Goal: Information Seeking & Learning: Learn about a topic

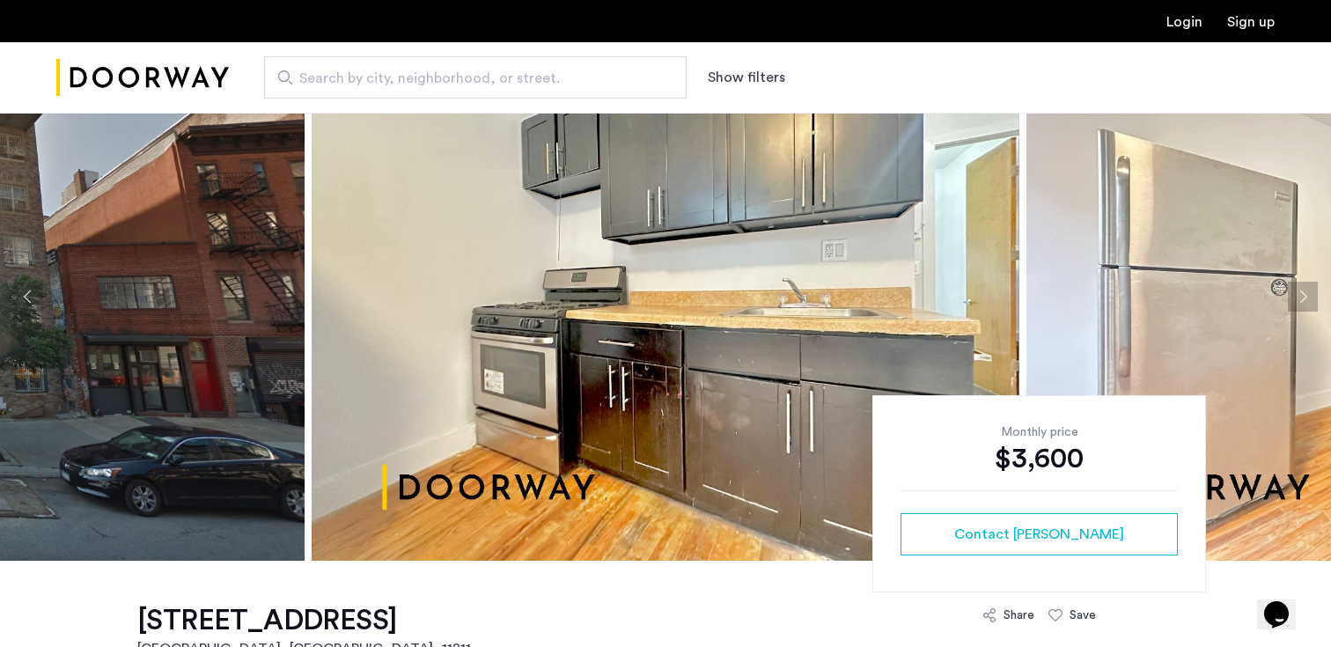
scroll to position [34, 0]
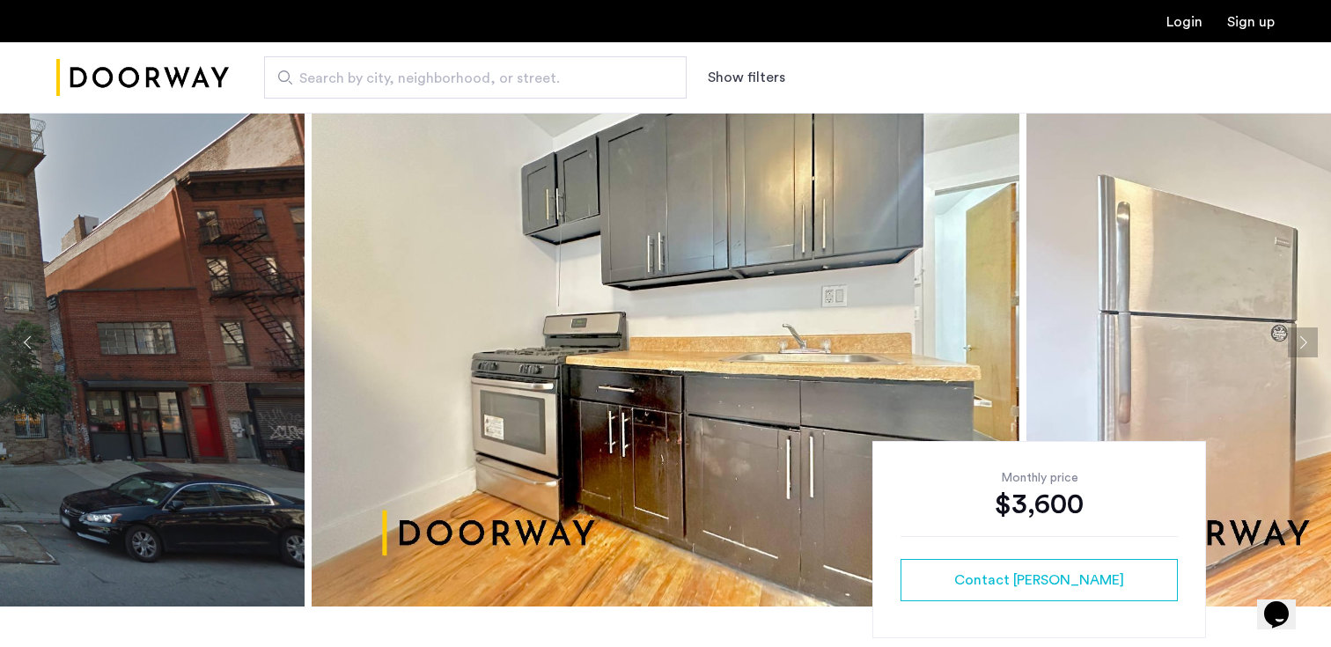
click at [1314, 342] on button "Next apartment" at bounding box center [1303, 342] width 30 height 30
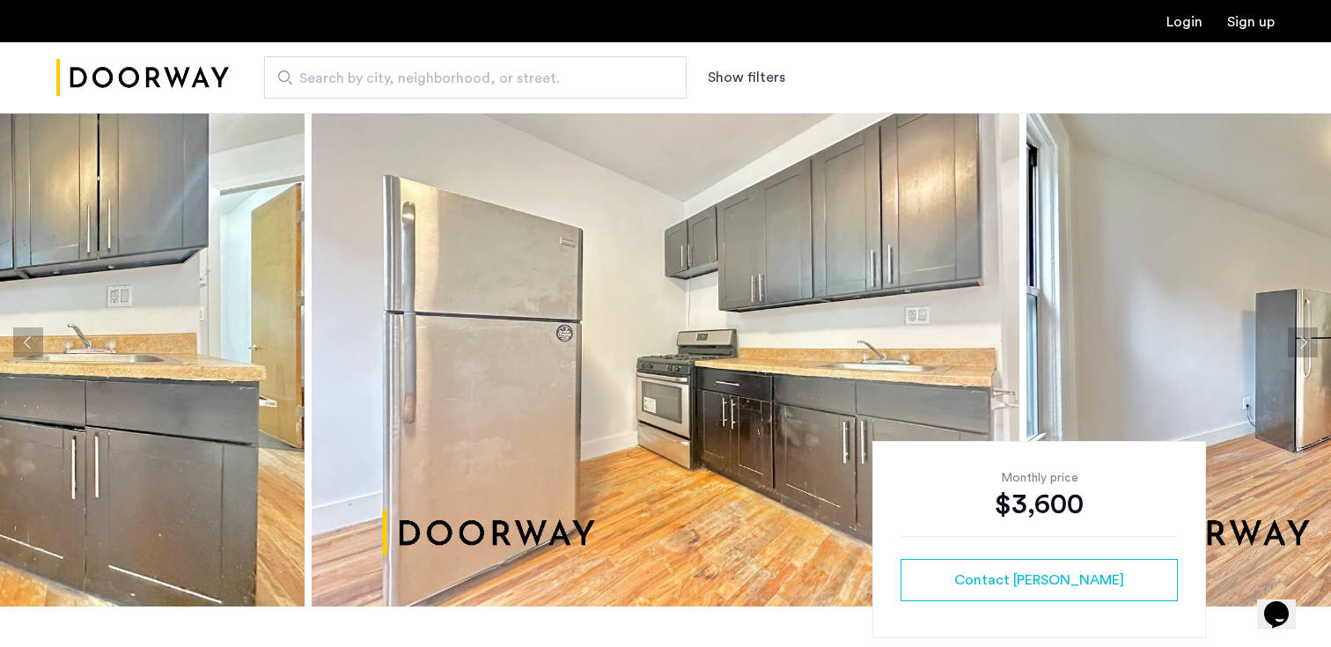
click at [1304, 342] on button "Next apartment" at bounding box center [1303, 342] width 30 height 30
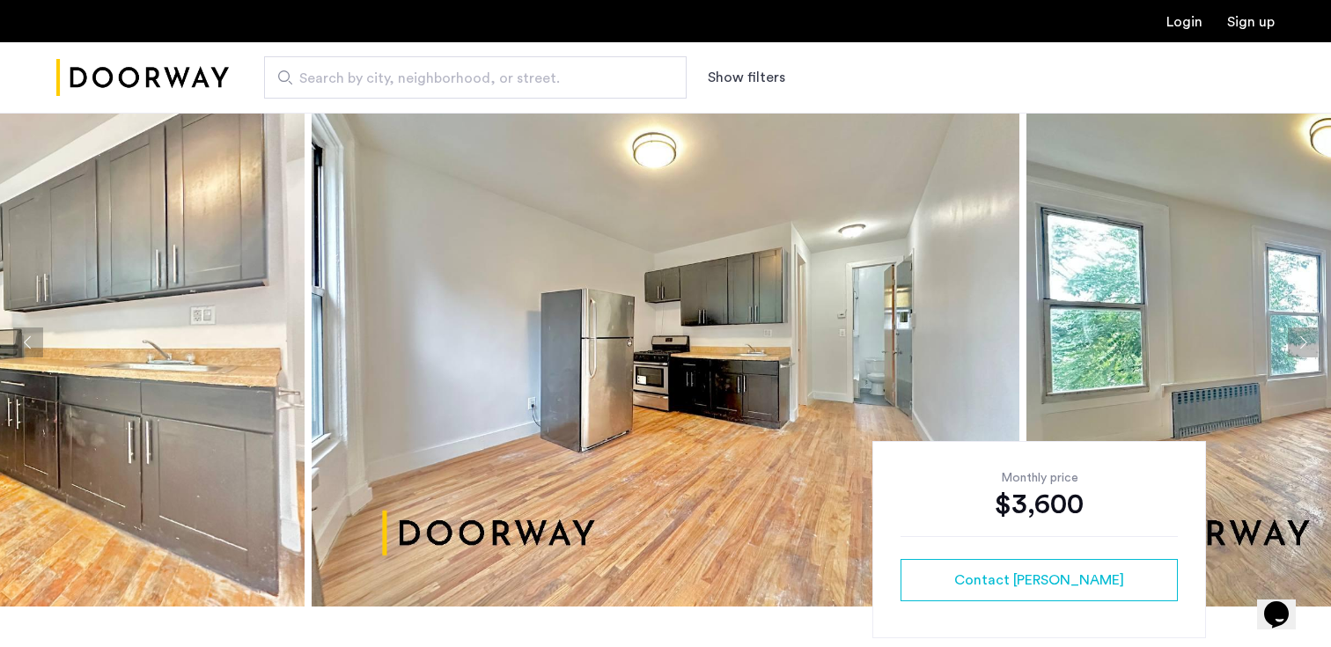
click at [1304, 342] on button "Next apartment" at bounding box center [1303, 342] width 30 height 30
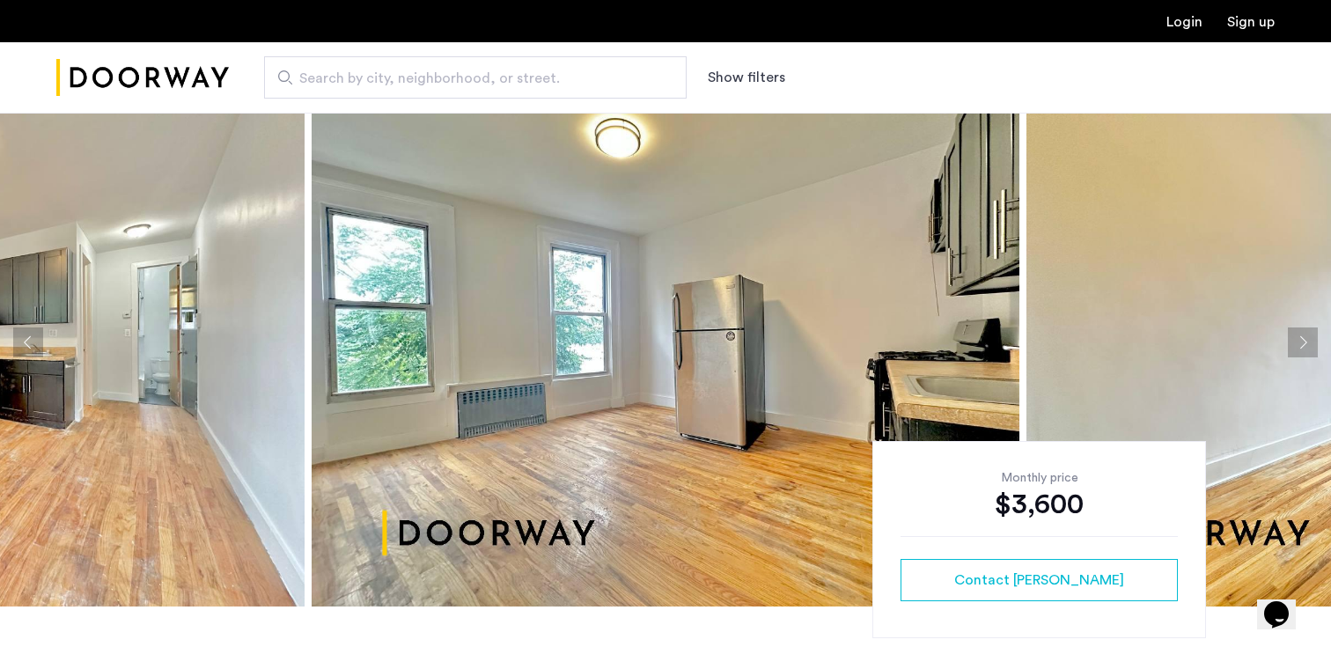
click at [1304, 342] on button "Next apartment" at bounding box center [1303, 342] width 30 height 30
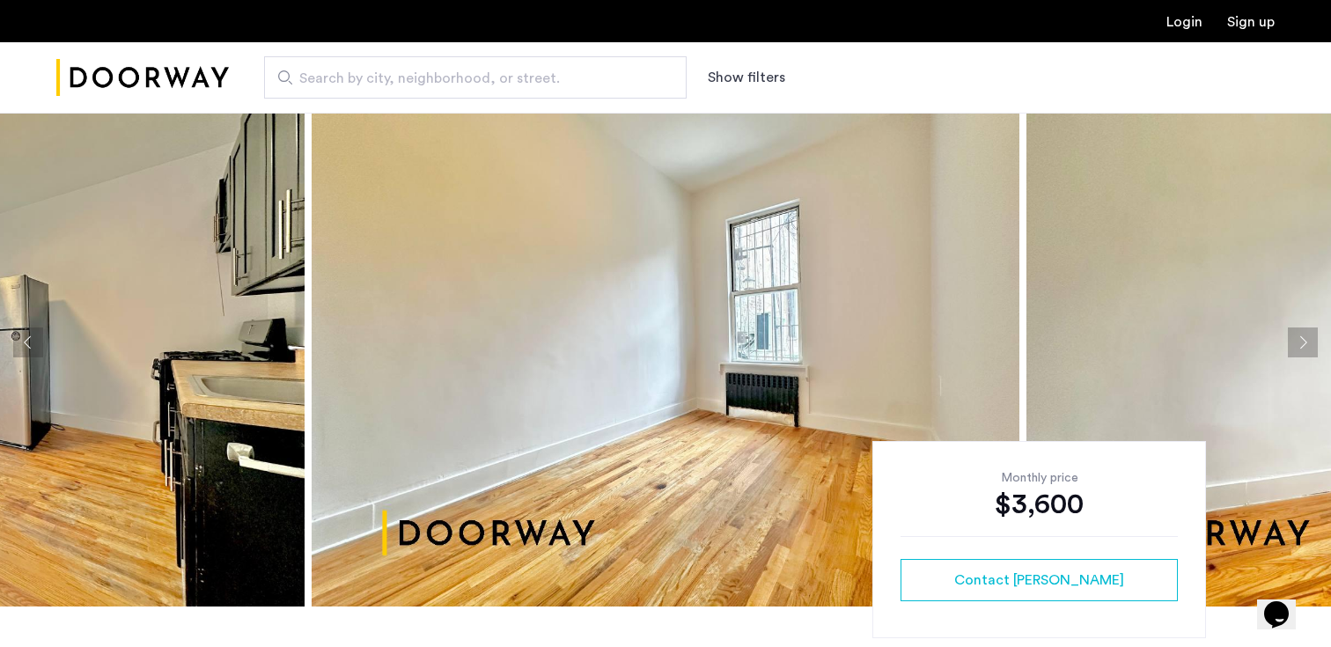
click at [1304, 342] on button "Next apartment" at bounding box center [1303, 342] width 30 height 30
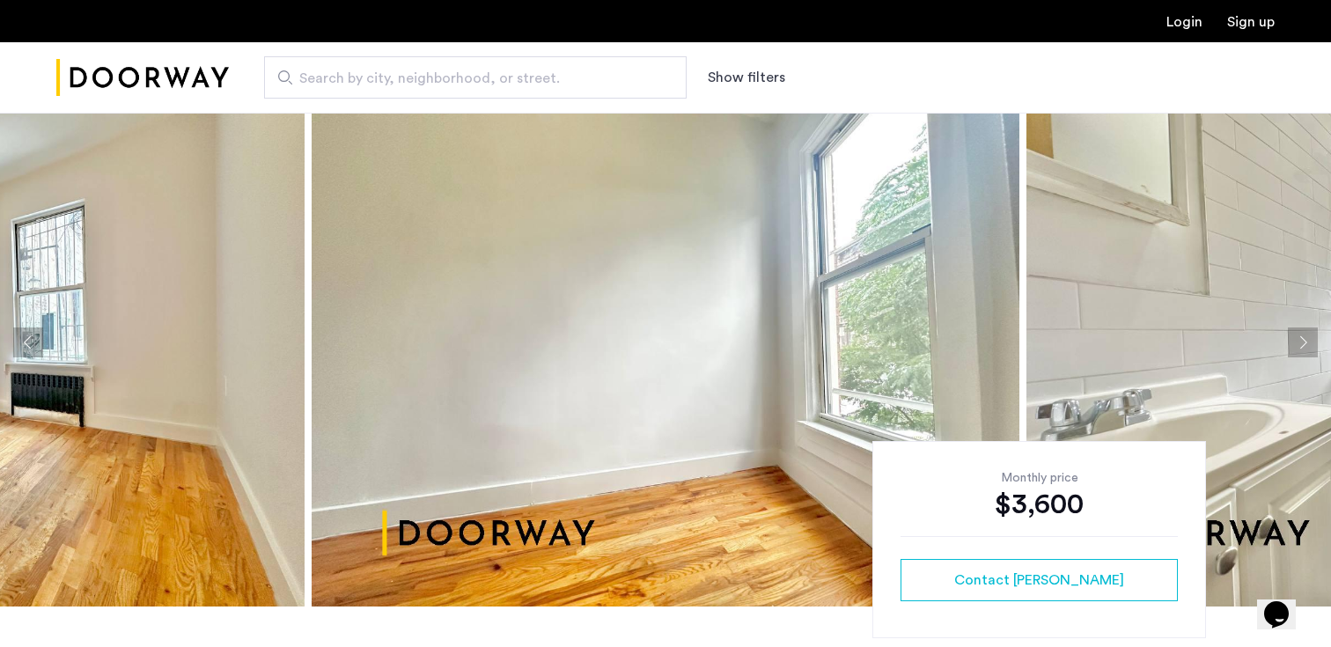
click at [32, 341] on button "Previous apartment" at bounding box center [28, 342] width 30 height 30
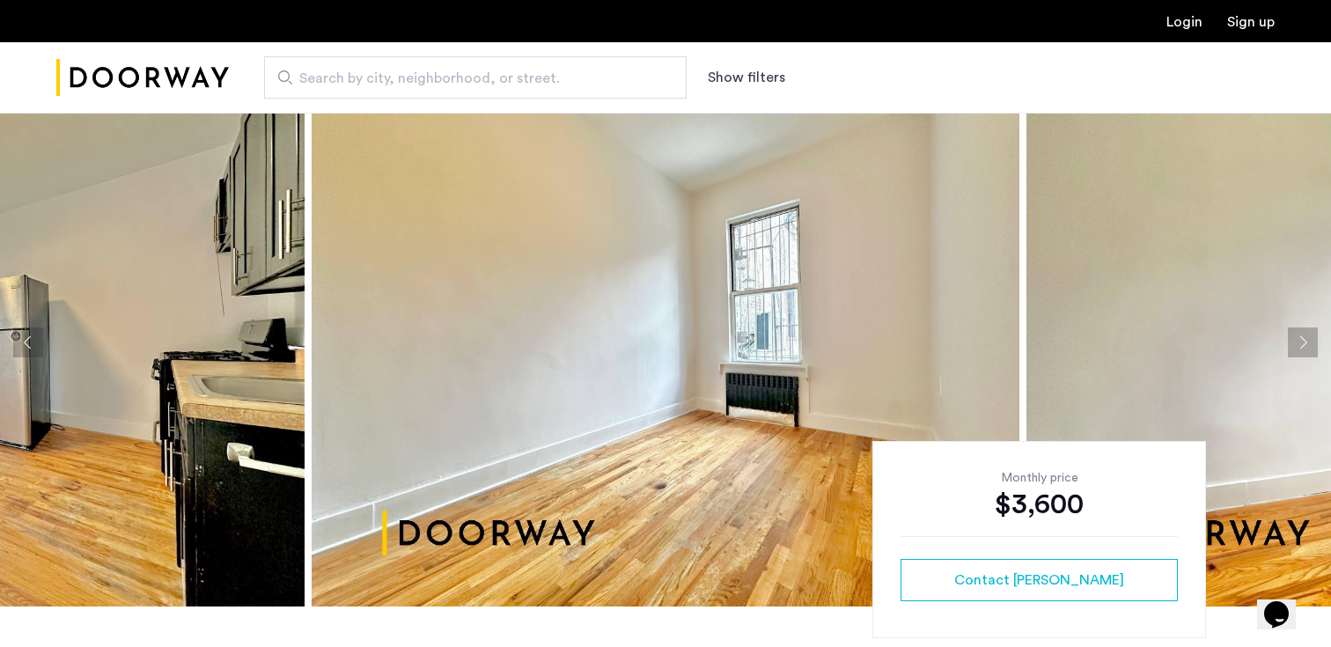
click at [32, 341] on button "Previous apartment" at bounding box center [28, 342] width 30 height 30
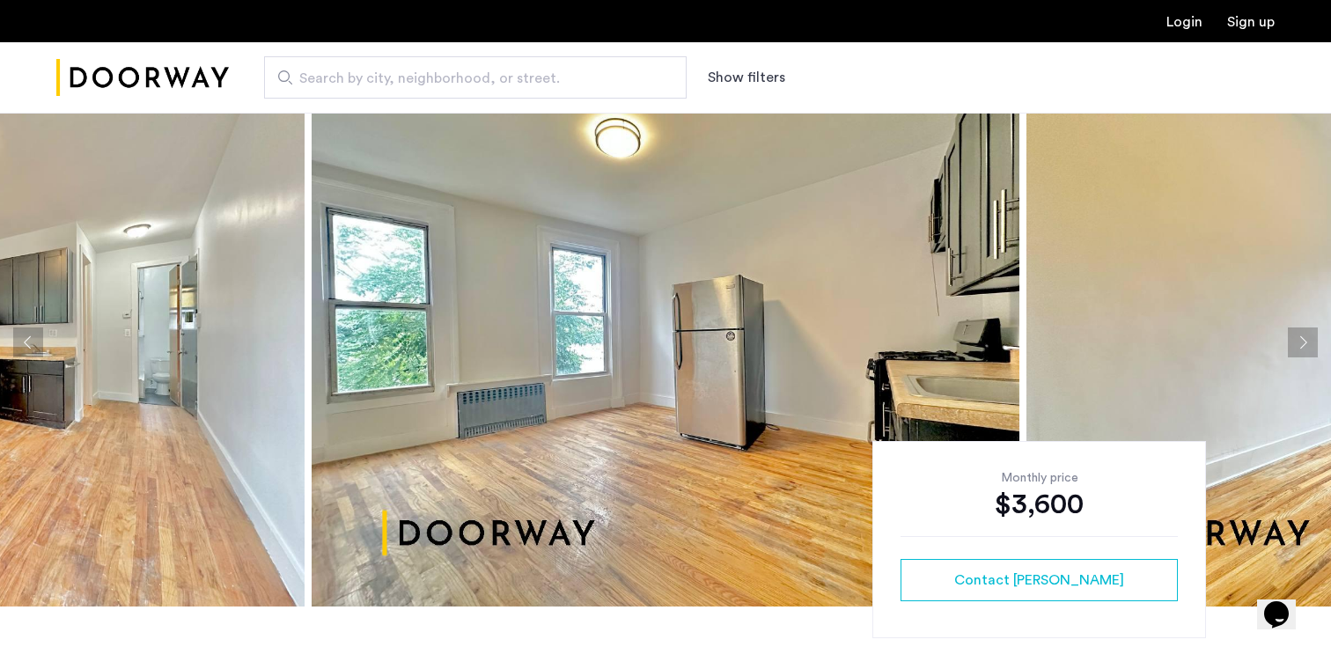
click at [1302, 335] on button "Next apartment" at bounding box center [1303, 342] width 30 height 30
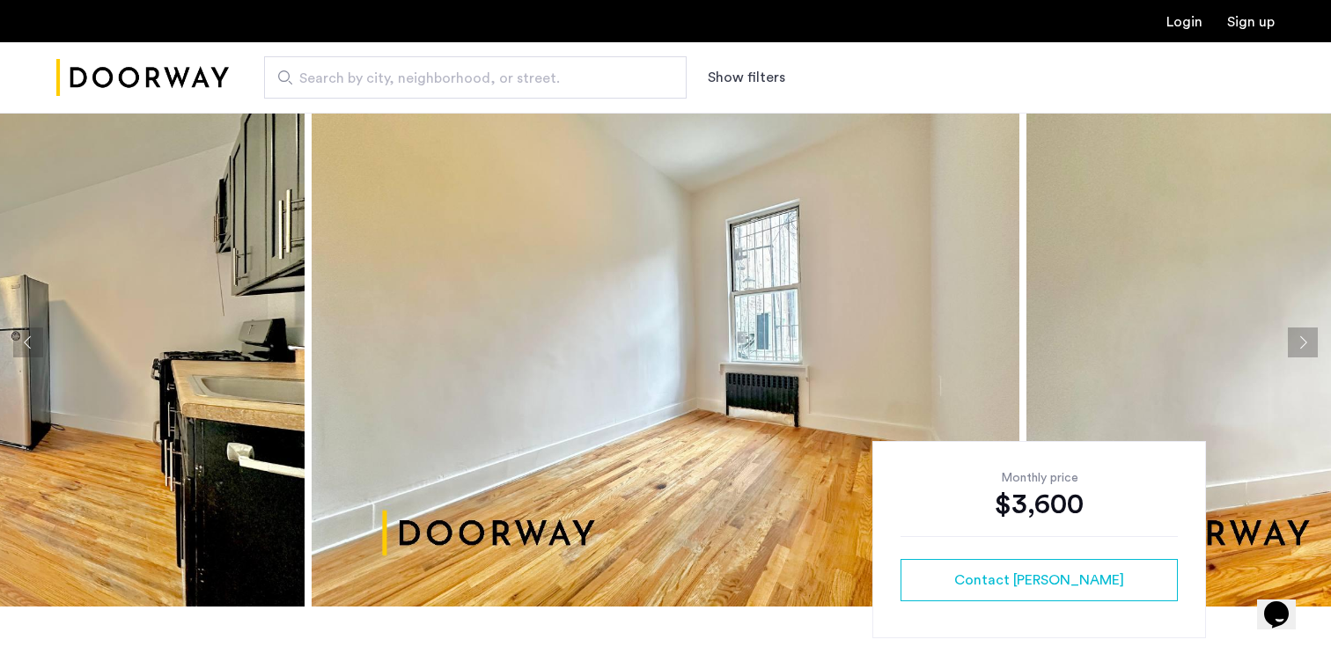
click at [1302, 336] on button "Next apartment" at bounding box center [1303, 342] width 30 height 30
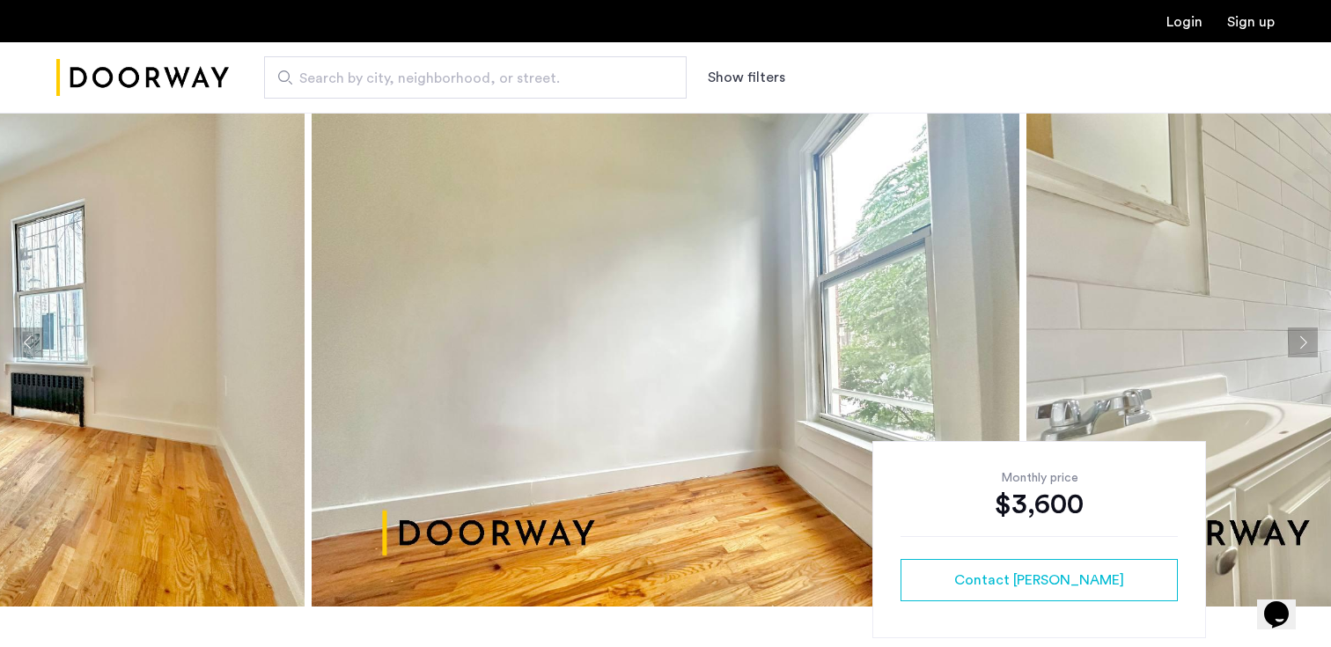
click at [1302, 336] on button "Next apartment" at bounding box center [1303, 342] width 30 height 30
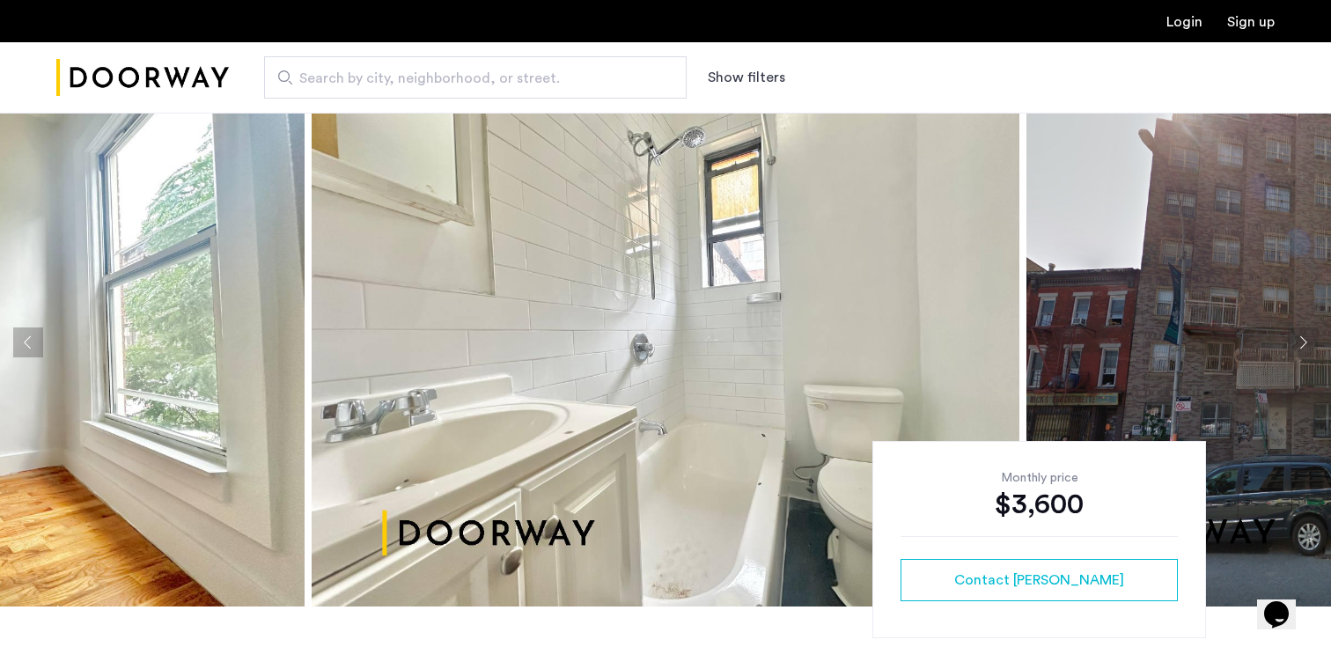
click at [1302, 336] on button "Next apartment" at bounding box center [1303, 342] width 30 height 30
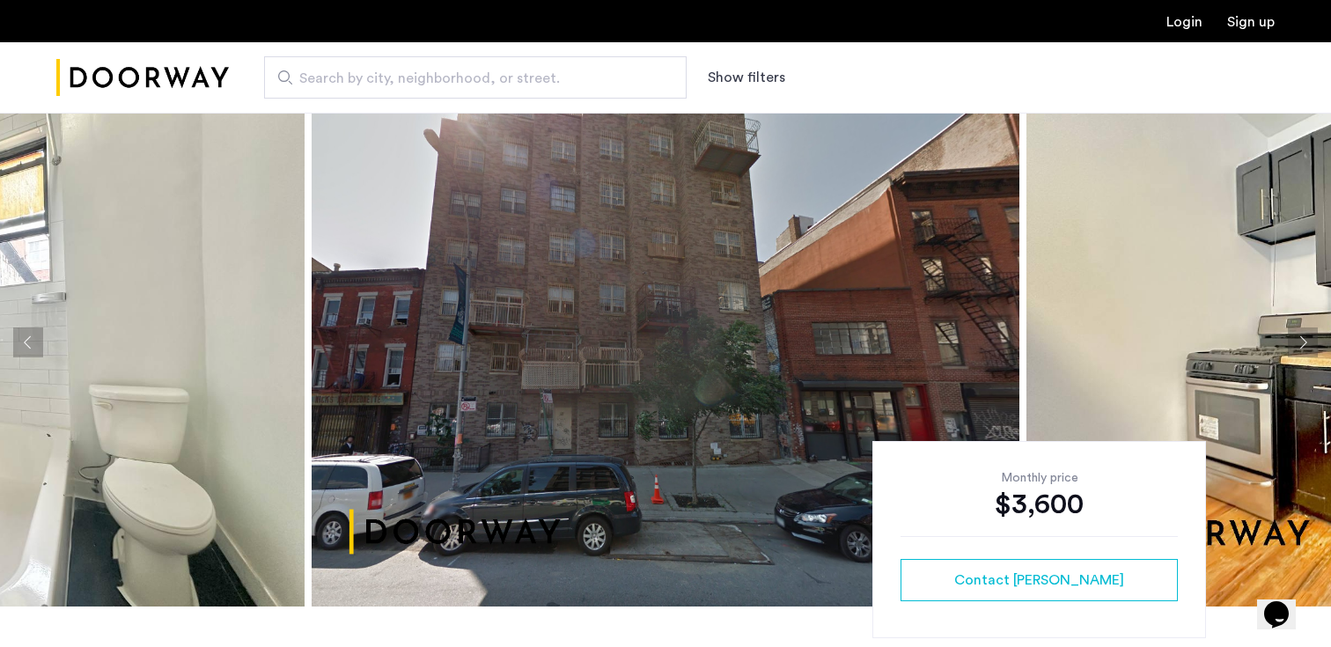
click at [1302, 336] on button "Next apartment" at bounding box center [1303, 342] width 30 height 30
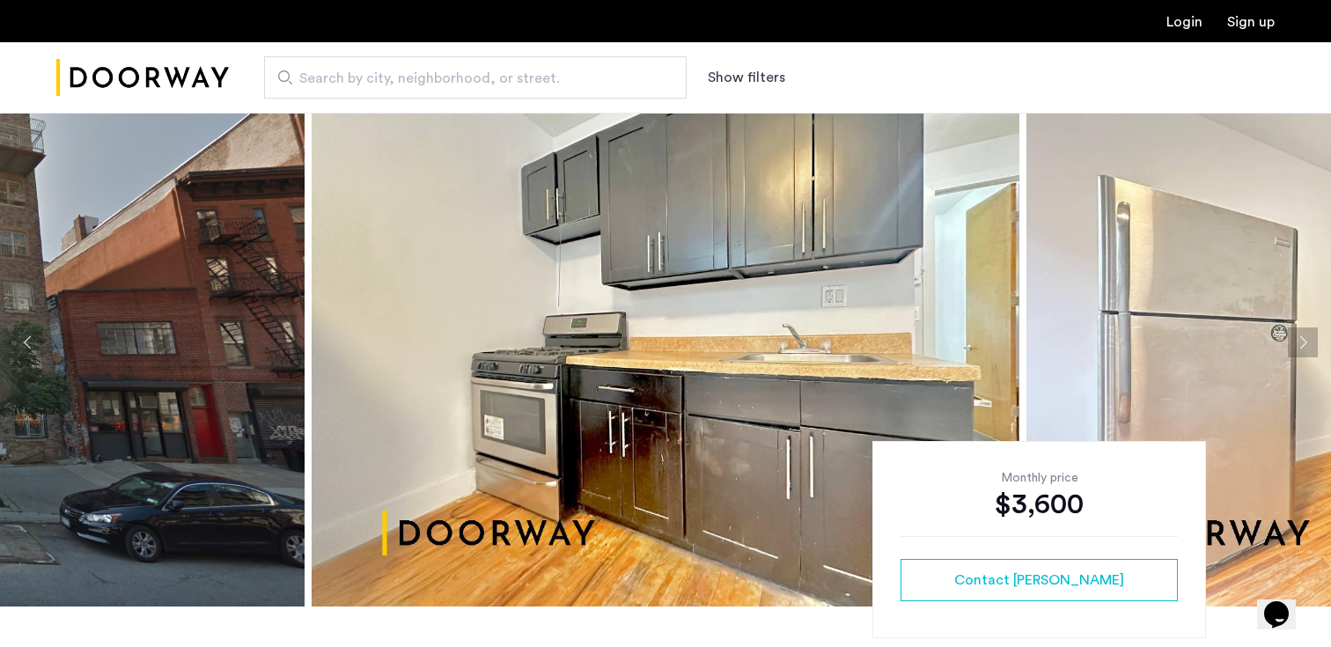
click at [1302, 336] on button "Next apartment" at bounding box center [1303, 342] width 30 height 30
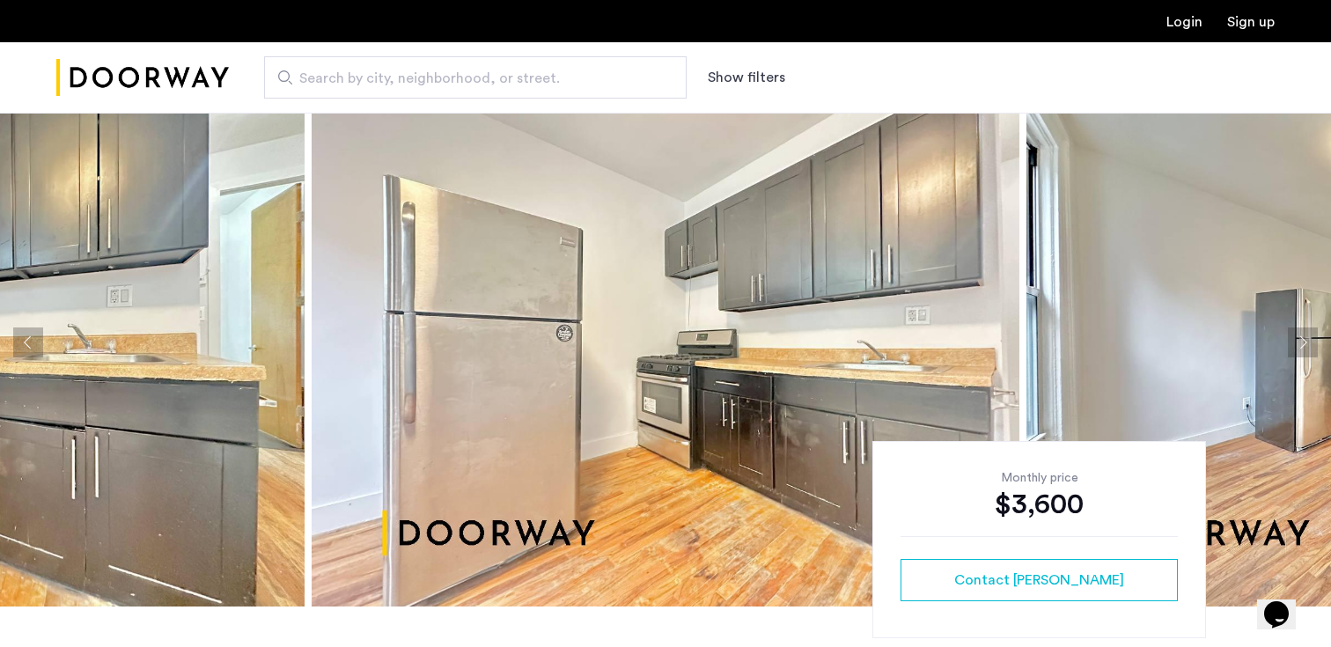
click at [1302, 336] on button "Next apartment" at bounding box center [1303, 342] width 30 height 30
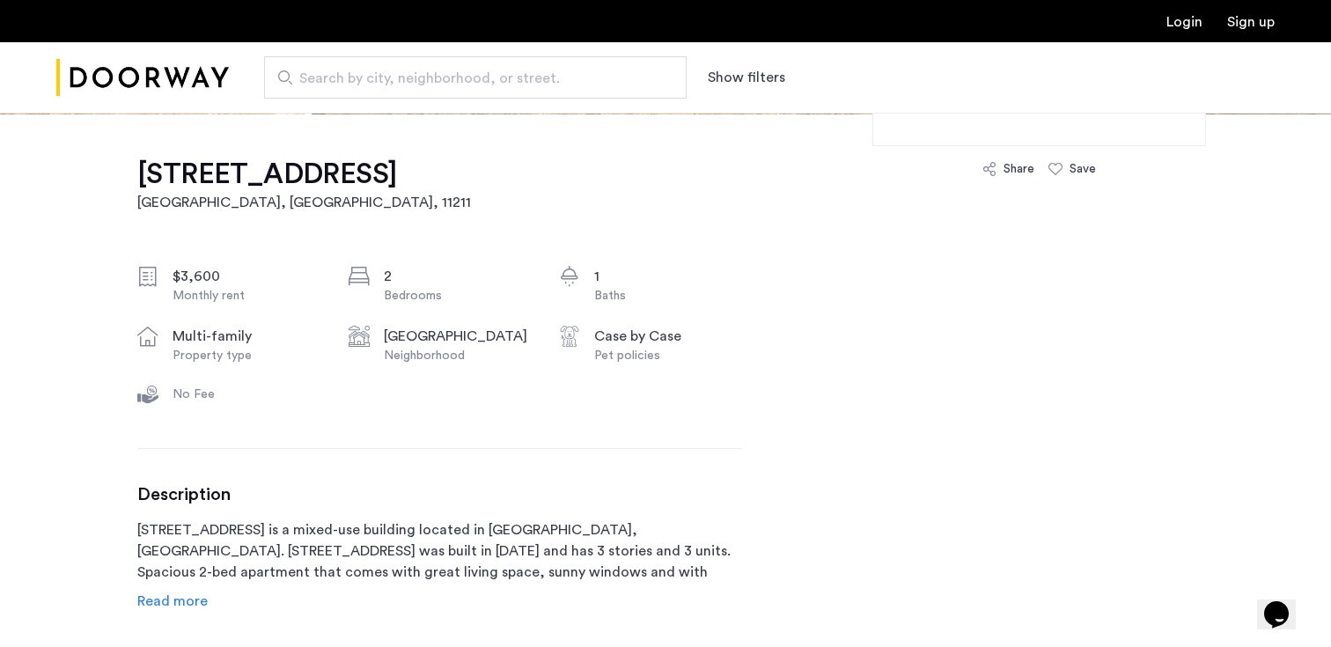
scroll to position [488, 0]
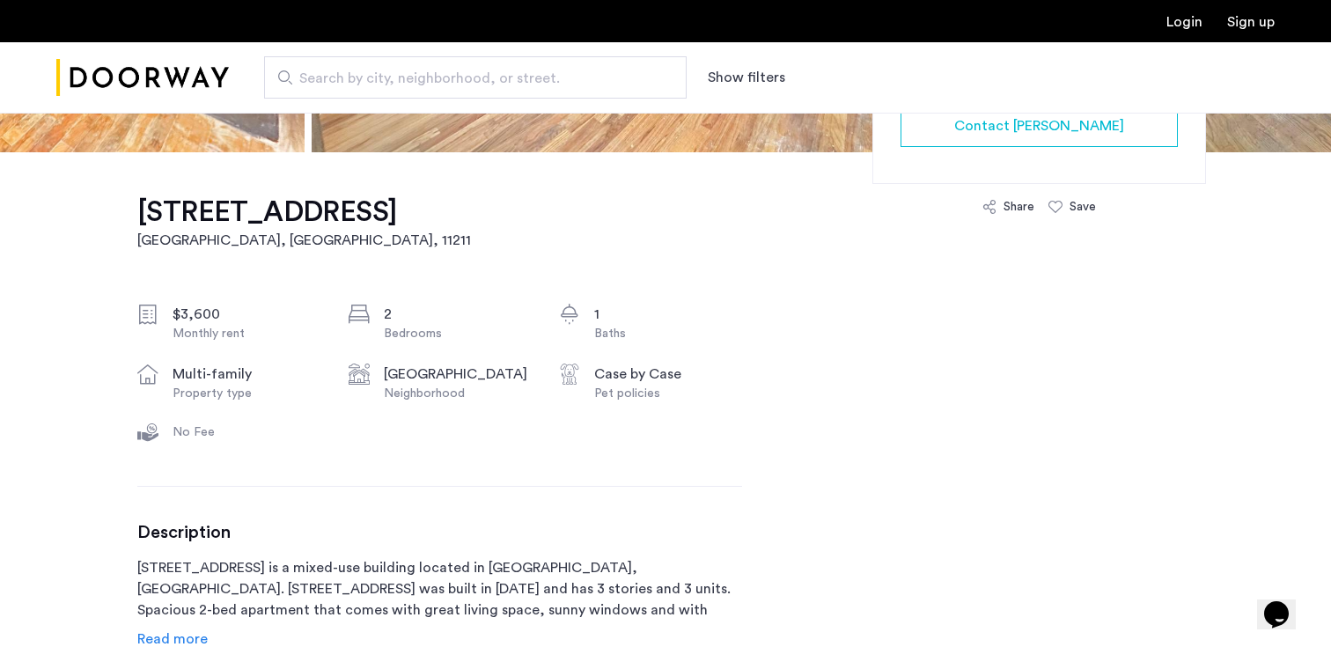
click at [279, 211] on h1 "[STREET_ADDRESS]" at bounding box center [304, 211] width 334 height 35
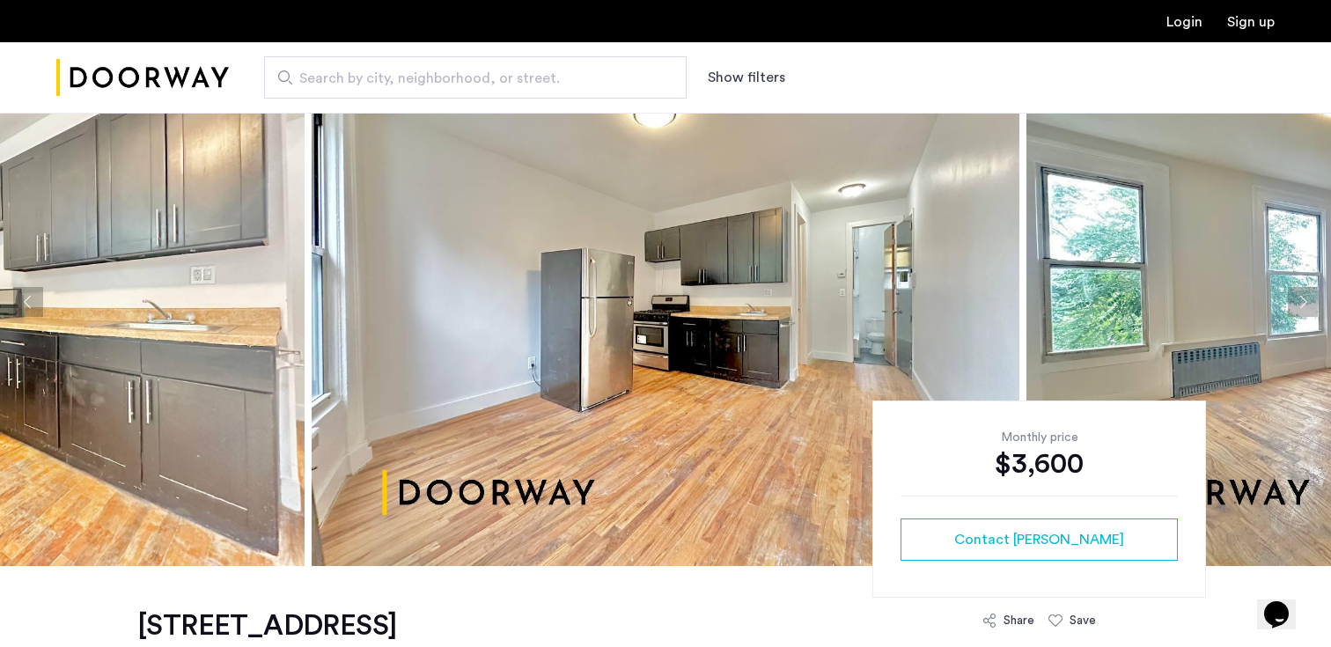
scroll to position [0, 0]
